Goal: Information Seeking & Learning: Learn about a topic

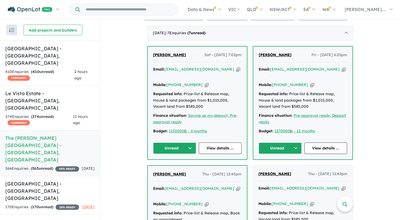
scroll to position [208, 0]
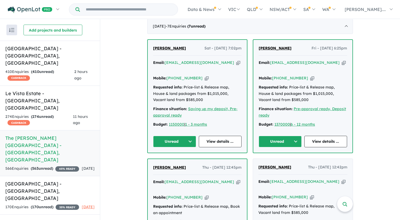
click at [266, 46] on span "Bill Patselis" at bounding box center [275, 48] width 33 height 5
click at [163, 46] on span "[PERSON_NAME]" at bounding box center [169, 48] width 33 height 5
click at [53, 54] on h5 "Leppington Square Estate - Leppington , NSW" at bounding box center [49, 56] width 89 height 22
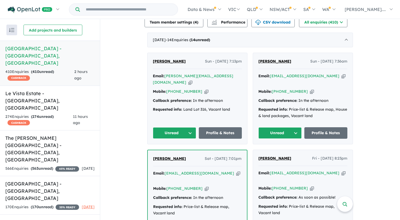
scroll to position [196, 0]
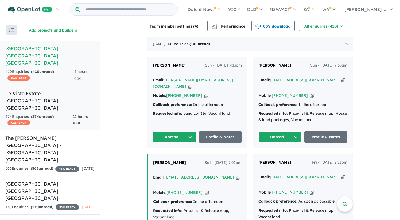
click at [64, 114] on div "274 Enquir ies ( 274 unread) CASHBACK" at bounding box center [39, 120] width 68 height 13
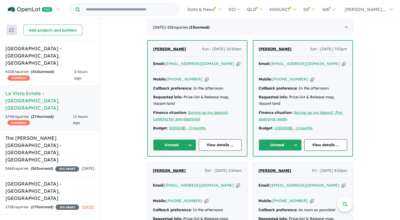
scroll to position [212, 0]
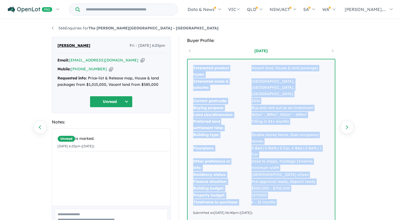
drag, startPoint x: 193, startPoint y: 68, endPoint x: 283, endPoint y: 194, distance: 154.9
click at [283, 194] on div "Interested product types: Vacant land, House & land packages Interested areas &…" at bounding box center [261, 139] width 147 height 161
copy tbody "Interested product types: Vacant land, House & land packages Interested areas &…"
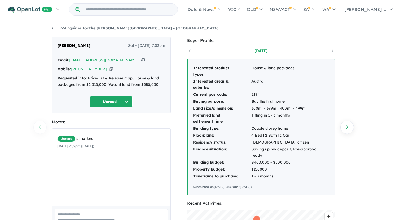
click at [193, 71] on td "Interested product types:" at bounding box center [222, 71] width 58 height 13
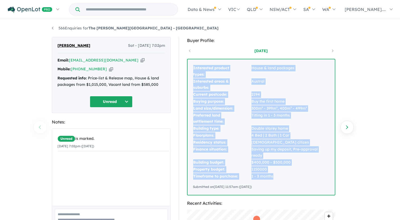
drag, startPoint x: 192, startPoint y: 68, endPoint x: 274, endPoint y: 171, distance: 132.0
click at [274, 171] on div "Interested product types: House & land packages Interested areas & suburbs: [GE…" at bounding box center [261, 126] width 147 height 135
copy tbody "Interested product types: House & land packages Interested areas & suburbs: [GE…"
